Goal: Task Accomplishment & Management: Use online tool/utility

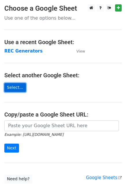
click at [13, 86] on link "Select..." at bounding box center [15, 87] width 22 height 9
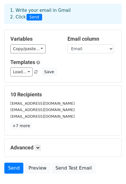
scroll to position [62, 0]
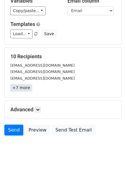
click at [20, 88] on link "+7 more" at bounding box center [21, 87] width 22 height 7
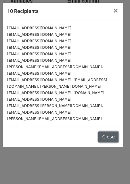
click at [112, 132] on button "Close" at bounding box center [109, 137] width 20 height 11
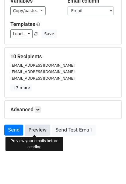
click at [36, 131] on link "Preview" at bounding box center [37, 130] width 25 height 11
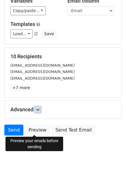
click at [39, 109] on icon at bounding box center [37, 109] width 3 height 3
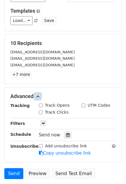
scroll to position [118, 0]
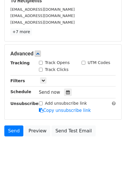
click at [91, 143] on body "New Campaign Daily emails left: 50 Google Sheet: Generators Authorisation 1. Wr…" at bounding box center [63, 24] width 126 height 276
click at [24, 32] on link "+7 more" at bounding box center [21, 31] width 22 height 7
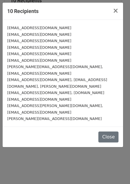
click at [87, 104] on small "lalit.rathee@acbindia.com, switchyard.270@acbindia.com" at bounding box center [55, 109] width 96 height 11
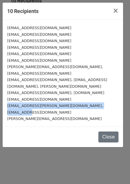
drag, startPoint x: 100, startPoint y: 86, endPoint x: 13, endPoint y: 89, distance: 87.2
click at [7, 86] on div "Csmanish@mahendragroup.net sales@dbpower.in sushil@tripleselectricpowers.com sa…" at bounding box center [63, 73] width 121 height 107
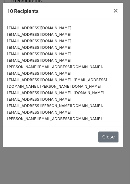
click at [54, 115] on div "jasvir.malik@seilenergy.com" at bounding box center [63, 118] width 112 height 7
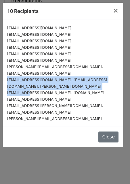
drag, startPoint x: 7, startPoint y: 74, endPoint x: 77, endPoint y: 79, distance: 70.6
click at [77, 79] on div "Csmanish@mahendragroup.net sales@dbpower.in sushil@tripleselectricpowers.com sa…" at bounding box center [63, 73] width 121 height 107
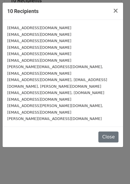
click at [32, 62] on div "Powerregulatory@bla.co.in" at bounding box center [63, 60] width 112 height 7
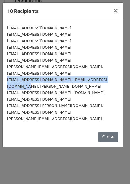
drag, startPoint x: 7, startPoint y: 74, endPoint x: 105, endPoint y: 75, distance: 98.4
click at [105, 75] on div "Csmanish@mahendragroup.net sales@dbpower.in sushil@tripleselectricpowers.com sa…" at bounding box center [63, 73] width 121 height 107
click at [114, 132] on button "Close" at bounding box center [109, 137] width 20 height 11
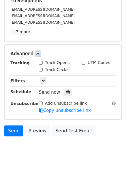
click at [65, 159] on body "New Campaign Daily emails left: 50 Google Sheet: Generators Authorisation 1. Wr…" at bounding box center [63, 24] width 126 height 276
click at [12, 132] on link "Send" at bounding box center [13, 131] width 19 height 11
click at [21, 33] on link "+7 more" at bounding box center [21, 31] width 22 height 7
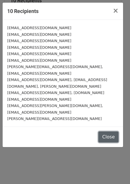
click at [112, 132] on button "Close" at bounding box center [109, 137] width 20 height 11
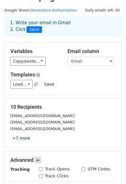
scroll to position [3, 0]
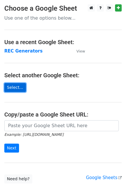
click at [17, 89] on link "Select..." at bounding box center [15, 87] width 22 height 9
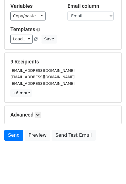
scroll to position [58, 0]
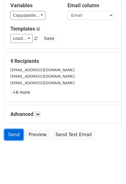
click at [15, 136] on link "Send" at bounding box center [13, 134] width 19 height 11
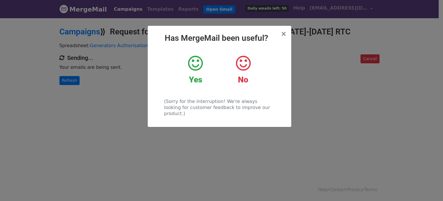
click at [192, 70] on icon at bounding box center [195, 63] width 15 height 17
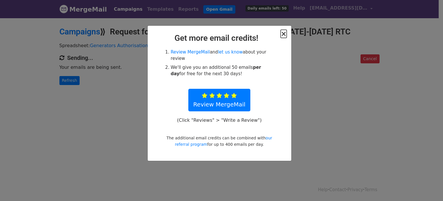
click at [286, 33] on span "×" at bounding box center [284, 34] width 6 height 8
